Goal: Information Seeking & Learning: Learn about a topic

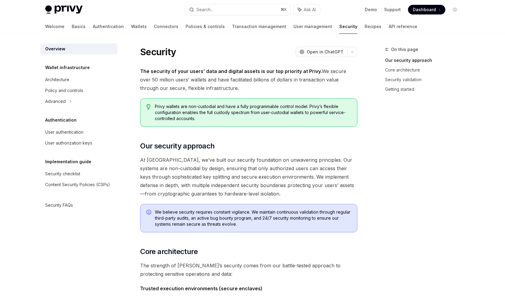
click at [64, 7] on img at bounding box center [63, 9] width 37 height 8
type textarea "*"
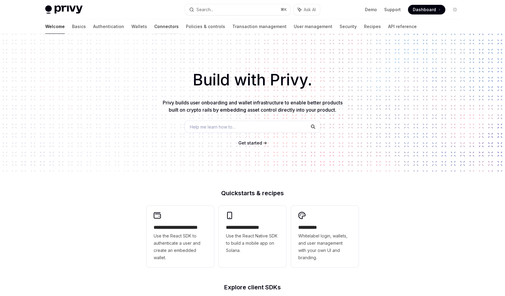
click at [154, 28] on link "Connectors" at bounding box center [166, 26] width 24 height 14
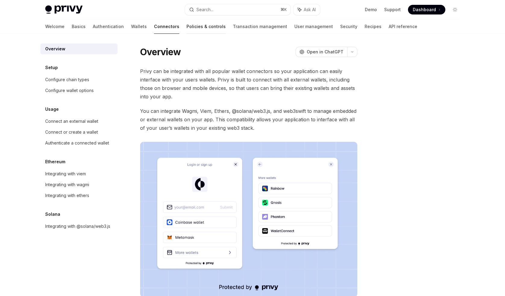
click at [187, 25] on link "Policies & controls" at bounding box center [206, 26] width 39 height 14
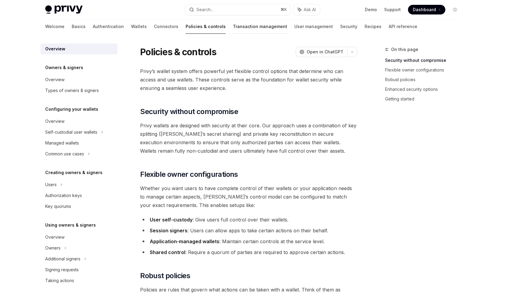
click at [233, 28] on link "Transaction management" at bounding box center [260, 26] width 54 height 14
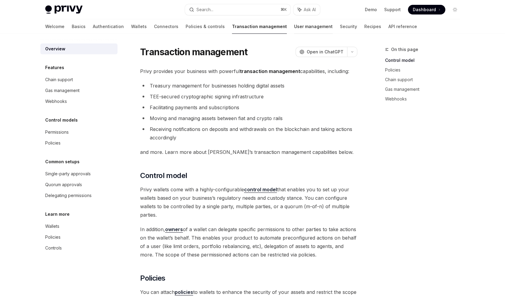
click at [294, 27] on link "User management" at bounding box center [313, 26] width 39 height 14
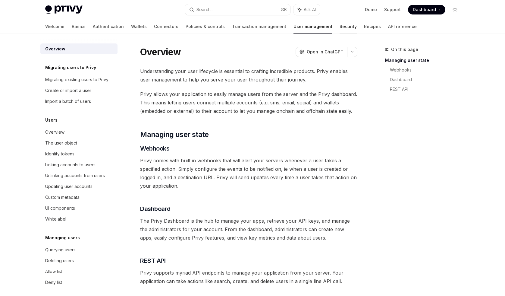
click at [340, 29] on link "Security" at bounding box center [348, 26] width 17 height 14
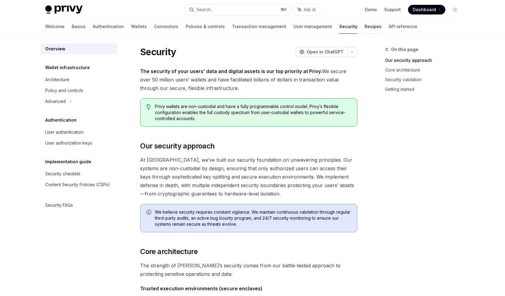
click at [365, 30] on link "Recipes" at bounding box center [373, 26] width 17 height 14
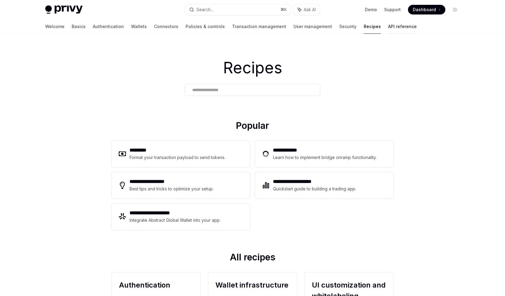
click at [388, 27] on link "API reference" at bounding box center [402, 26] width 29 height 14
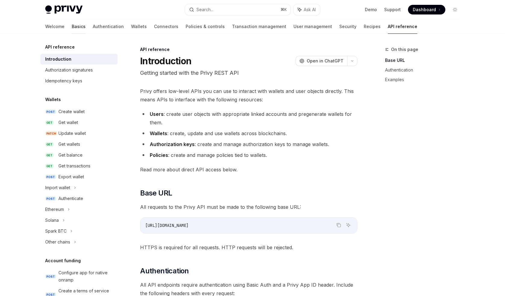
click at [72, 29] on link "Basics" at bounding box center [79, 26] width 14 height 14
type textarea "*"
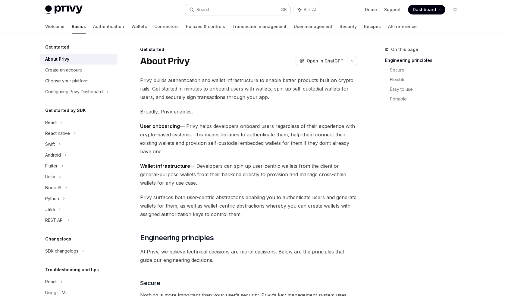
click at [236, 10] on button "Search... ⌘ K" at bounding box center [238, 9] width 106 height 11
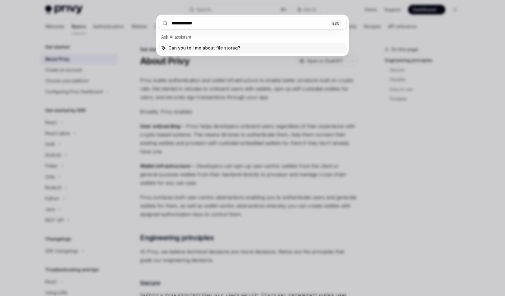
type input "**********"
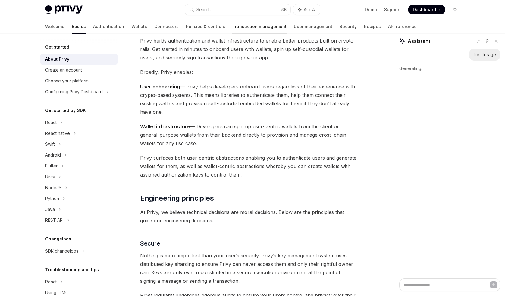
scroll to position [43, 0]
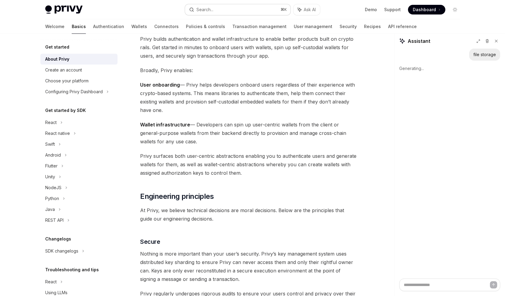
type textarea "*"
click at [208, 5] on button "Search... ⌘ K" at bounding box center [238, 9] width 106 height 11
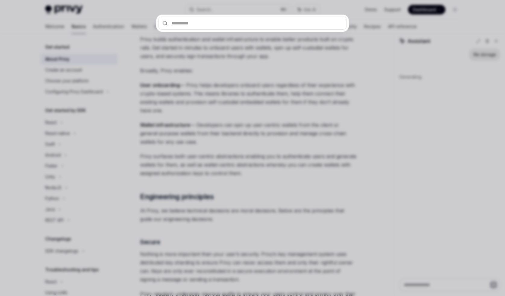
type input "*"
type textarea "*"
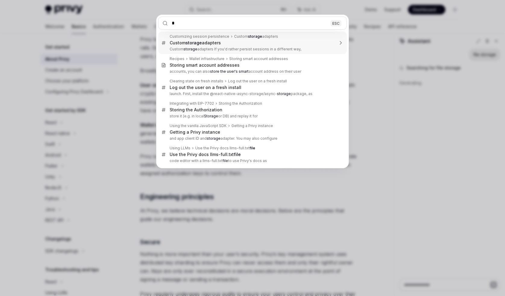
type input "**"
type textarea "*"
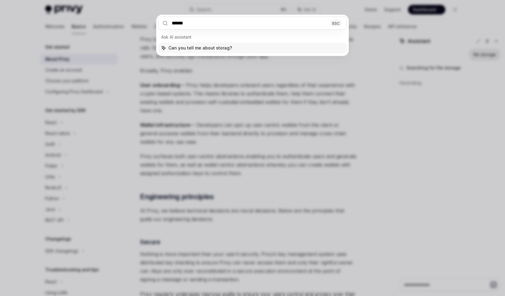
type input "*******"
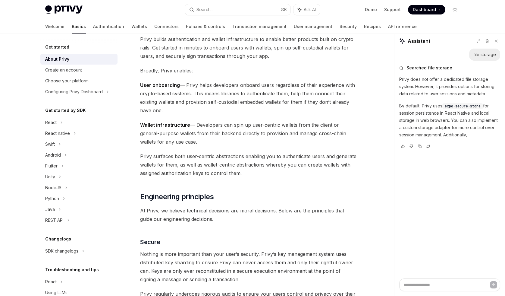
type textarea "*"
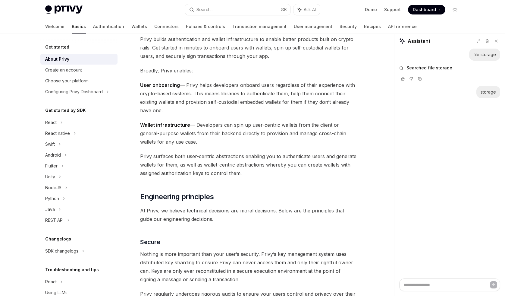
scroll to position [41, 0]
click at [232, 9] on button "Search... ⌘ K" at bounding box center [238, 9] width 106 height 11
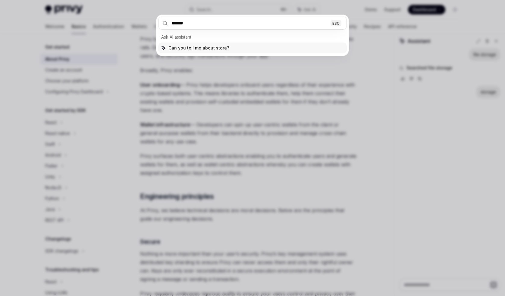
type input "*******"
type textarea "*"
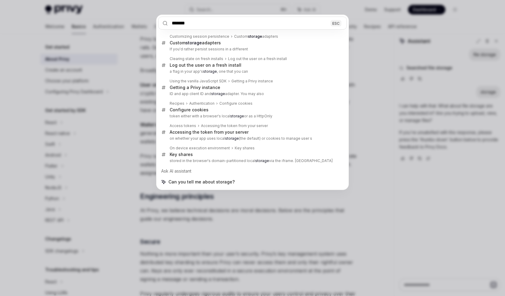
type input "*******"
click at [393, 132] on div "******* ESC Customizing session persistence Custom storage adapters Custom stor…" at bounding box center [252, 148] width 505 height 296
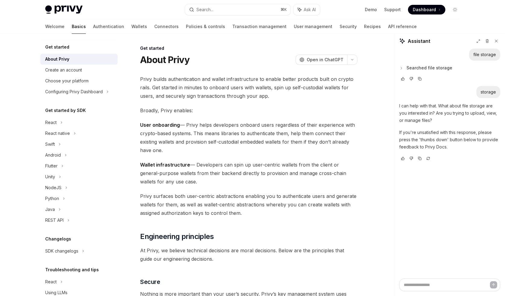
scroll to position [1, 0]
click at [425, 67] on span "Searched file storage" at bounding box center [430, 68] width 46 height 6
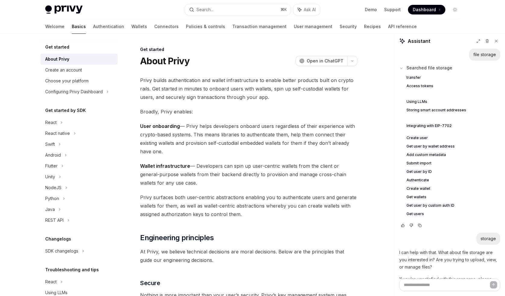
click at [424, 66] on span "Searched file storage" at bounding box center [430, 68] width 46 height 6
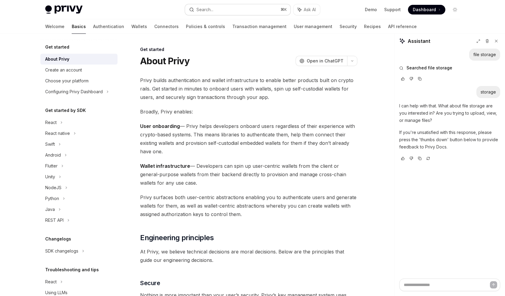
click at [211, 7] on div "Search..." at bounding box center [205, 9] width 17 height 7
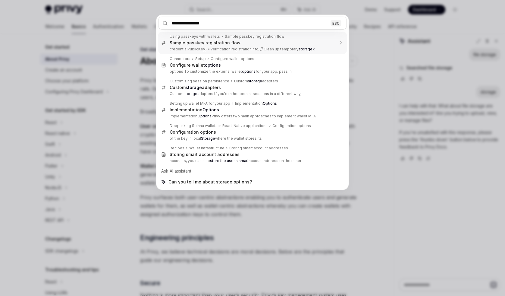
drag, startPoint x: 173, startPoint y: 21, endPoint x: 184, endPoint y: 32, distance: 15.8
click at [173, 21] on input "**********" at bounding box center [252, 23] width 189 height 13
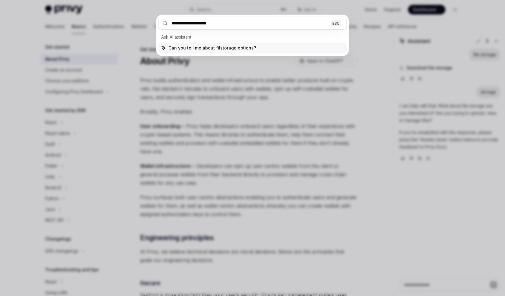
type input "**********"
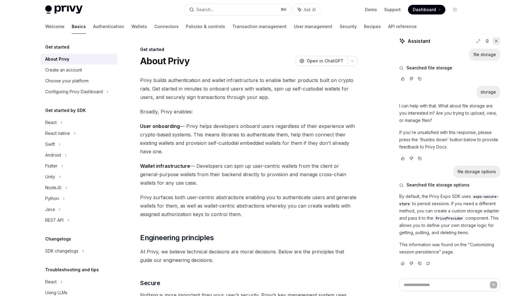
click at [497, 41] on icon at bounding box center [496, 41] width 2 height 2
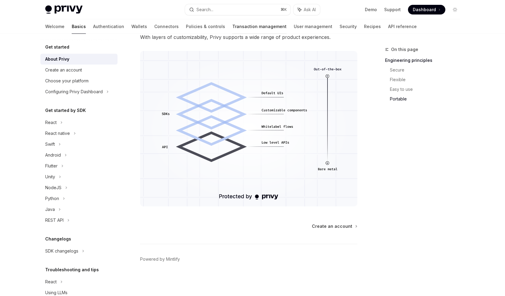
click at [233, 26] on link "Transaction management" at bounding box center [260, 26] width 54 height 14
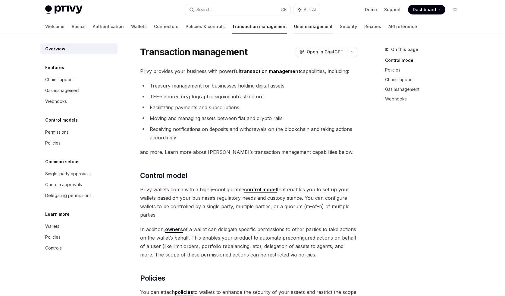
click at [294, 25] on link "User management" at bounding box center [313, 26] width 39 height 14
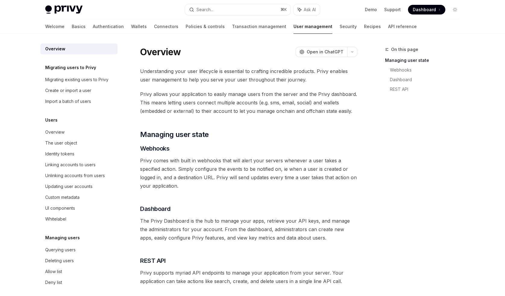
type textarea "*"
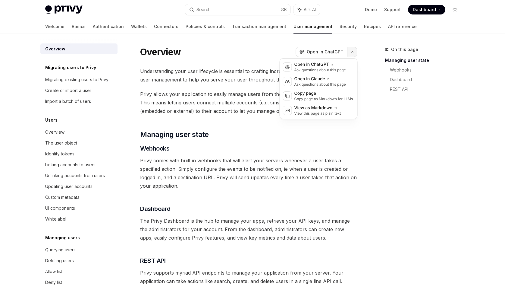
click at [356, 53] on button "button" at bounding box center [352, 52] width 10 height 10
click at [322, 62] on div "Open in ChatGPT" at bounding box center [321, 65] width 52 height 6
